Goal: Task Accomplishment & Management: Complete application form

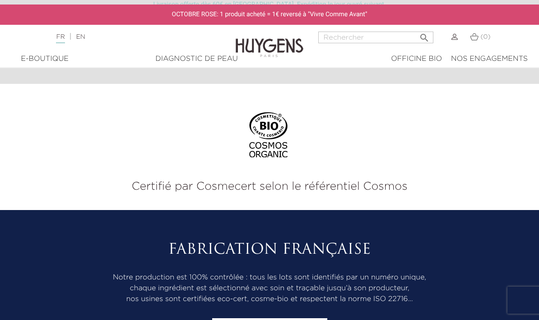
scroll to position [841, 0]
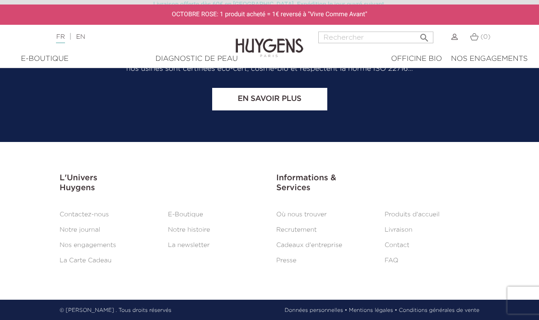
click at [291, 228] on link "Recrutement" at bounding box center [296, 230] width 41 height 6
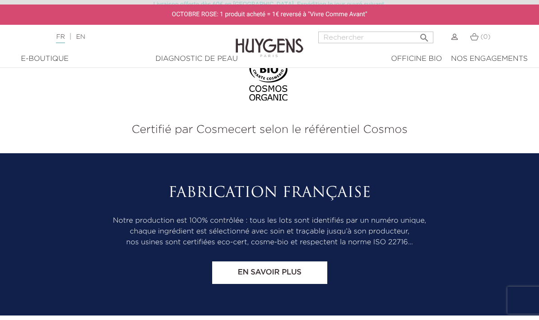
scroll to position [804, 0]
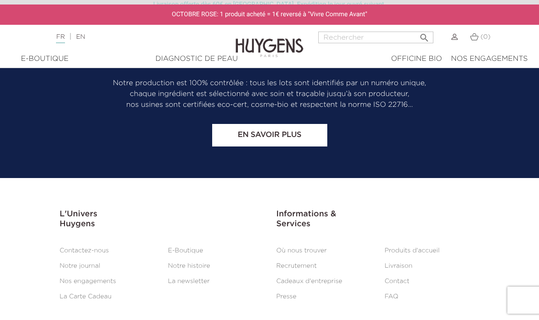
click at [297, 265] on link "Recrutement" at bounding box center [296, 266] width 41 height 6
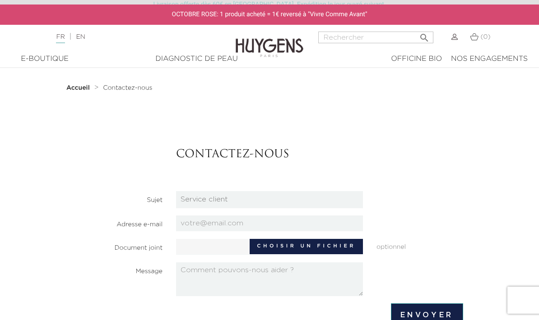
scroll to position [29, 0]
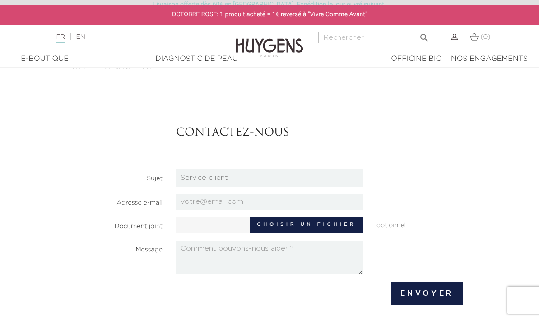
select select "3"
click at [228, 205] on input "email" at bounding box center [269, 202] width 187 height 16
type input "zeylul001@gmail.com"
click at [207, 235] on section "Contactez-nous Sujet Candidatures Boutiques Candidatures Siège Partenariats Rel…" at bounding box center [269, 189] width 387 height 171
click at [290, 230] on label "Choisir un fichier" at bounding box center [306, 224] width 113 height 15
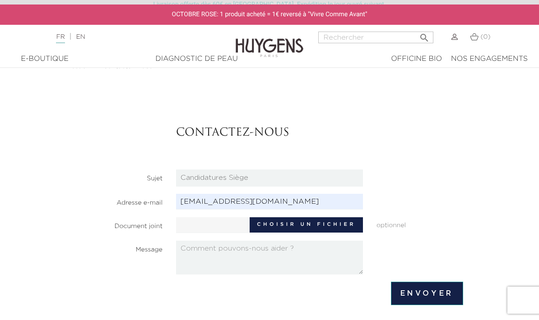
click at [290, 230] on input "Choisir un fichier" at bounding box center [260, 224] width 169 height 14
type input "C:\fakepath\Zeynep_Eylul_OZDOGAN_CV.pdf"
type input "Zeynep_Eylul_OZDOGAN_CV.pdf"
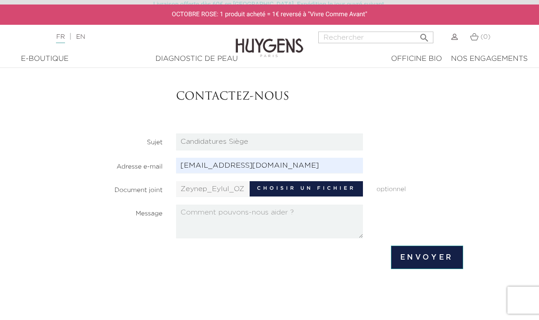
click at [287, 226] on textarea at bounding box center [269, 222] width 187 height 34
paste textarea "Bonjour, Je suis Zeynep, une étudiante de M2 a IAE Paris Est. J’étudie Gestion …"
type textarea "Bonjour, Je suis Zeynep, une étudiante de M2 a IAE Paris Est. J’étudie Gestion …"
click at [397, 252] on input "Envoyer" at bounding box center [427, 257] width 72 height 23
